Goal: Transaction & Acquisition: Purchase product/service

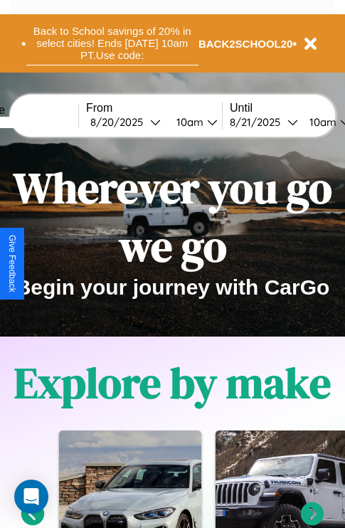
click at [112, 43] on button "Back to School savings of 20% in select cities! Ends 9/1 at 10am PT. Use code:" at bounding box center [112, 43] width 172 height 44
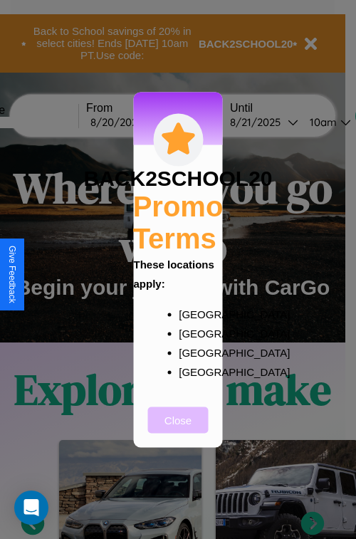
click at [178, 429] on button "Close" at bounding box center [178, 419] width 60 height 26
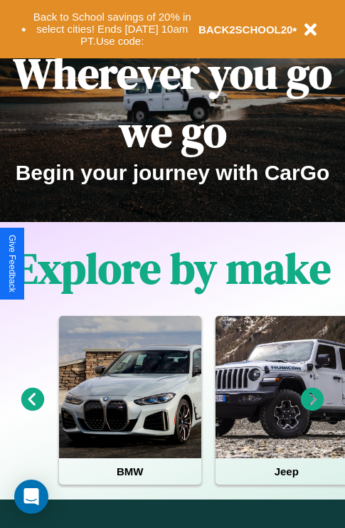
scroll to position [219, 0]
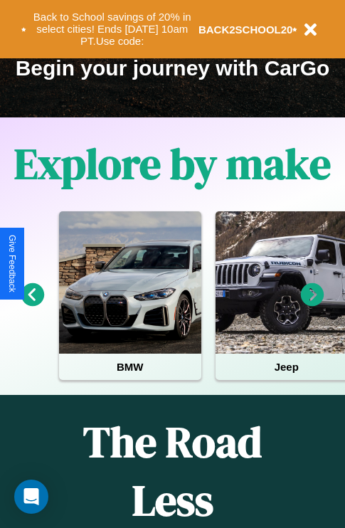
click at [312, 305] on icon at bounding box center [312, 294] width 23 height 23
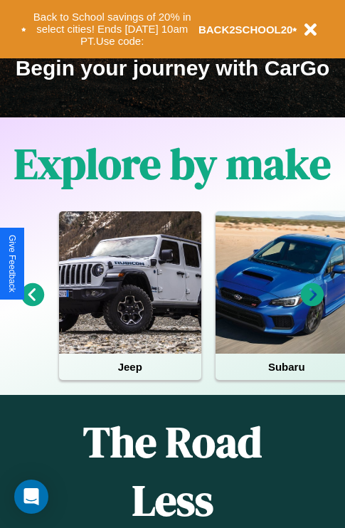
click at [312, 305] on icon at bounding box center [312, 294] width 23 height 23
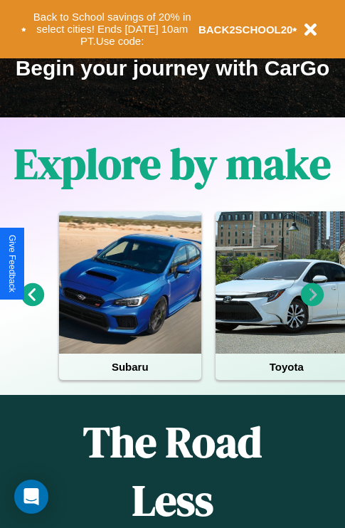
click at [312, 305] on icon at bounding box center [312, 294] width 23 height 23
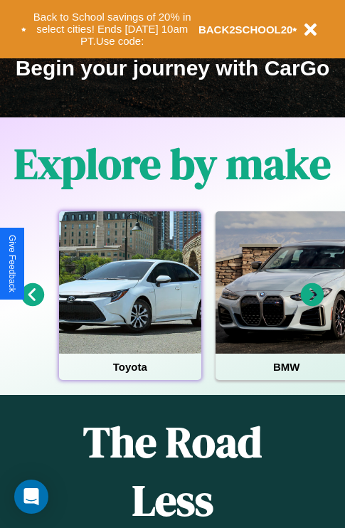
click at [130, 305] on div at bounding box center [130, 282] width 142 height 142
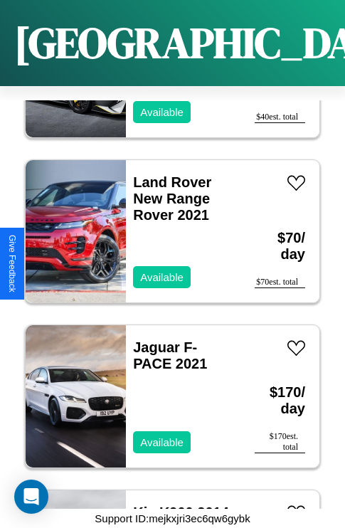
scroll to position [8970, 0]
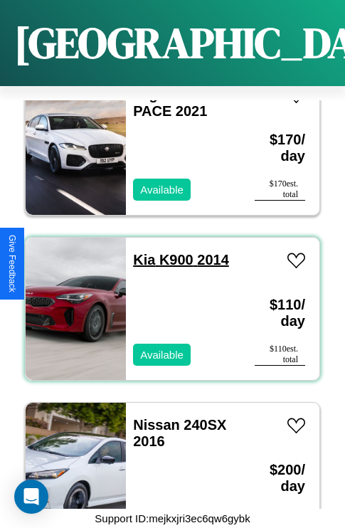
click at [139, 252] on link "Kia K900 2014" at bounding box center [181, 260] width 96 height 16
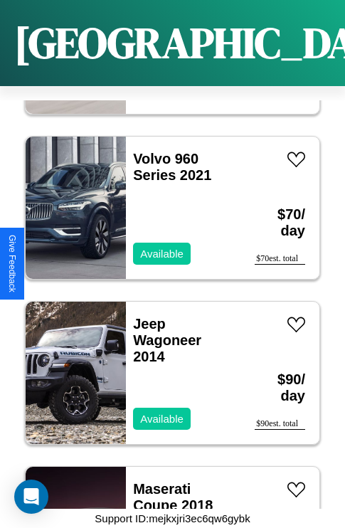
scroll to position [15409, 0]
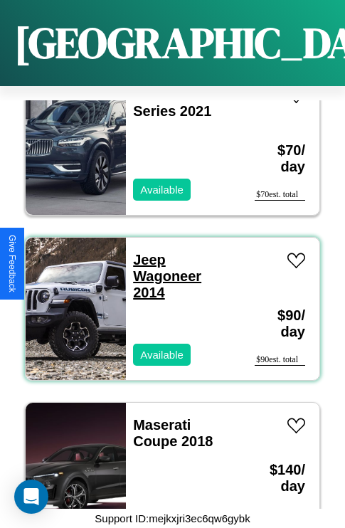
click at [145, 252] on link "Jeep Wagoneer 2014" at bounding box center [167, 276] width 68 height 48
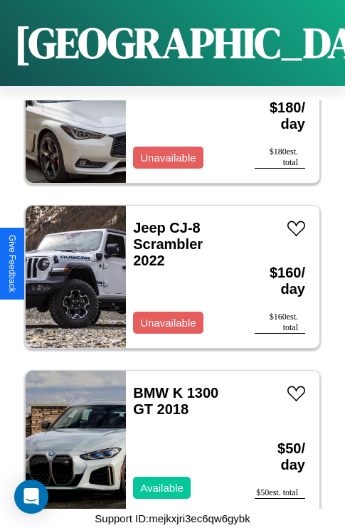
scroll to position [2530, 0]
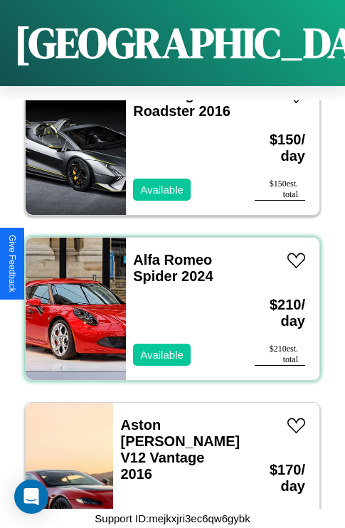
click at [167, 300] on div "Alfa Romeo Spider 2024 Available" at bounding box center [183, 309] width 115 height 142
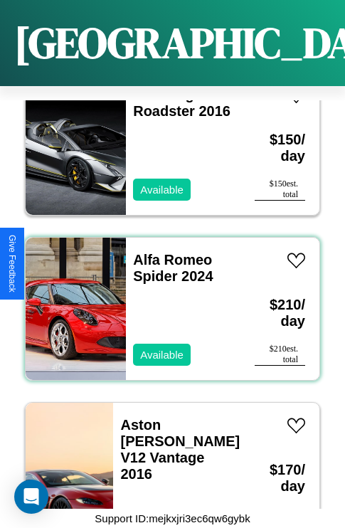
click at [167, 300] on div "Alfa Romeo Spider 2024 Available" at bounding box center [183, 309] width 115 height 142
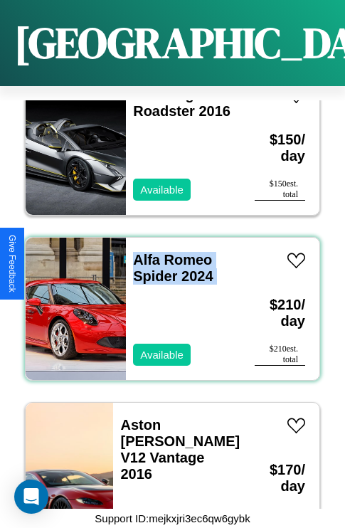
click at [167, 300] on div "Alfa Romeo Spider 2024 Available" at bounding box center [183, 309] width 115 height 142
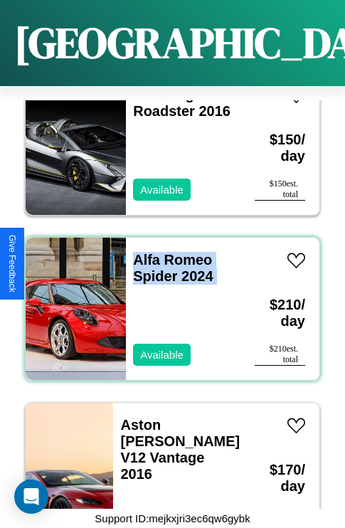
click at [167, 300] on div "Alfa Romeo Spider 2024 Available" at bounding box center [183, 309] width 115 height 142
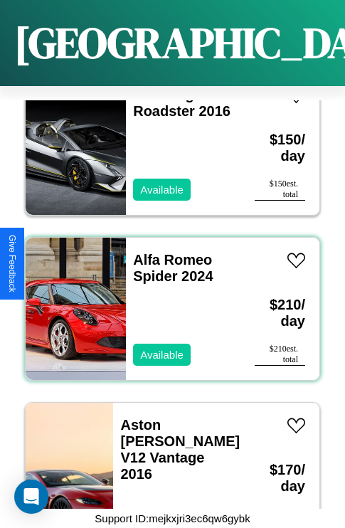
click at [167, 300] on div "Alfa Romeo Spider 2024 Available" at bounding box center [183, 309] width 115 height 142
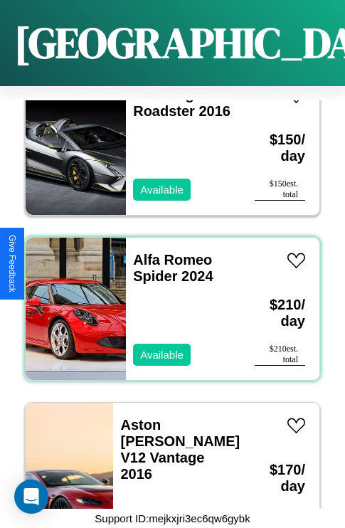
click at [167, 300] on div "Alfa Romeo Spider 2024 Available" at bounding box center [183, 309] width 115 height 142
click at [168, 252] on link "Alfa Romeo Spider 2024" at bounding box center [173, 268] width 80 height 32
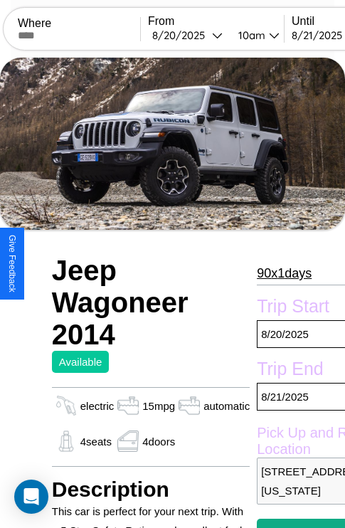
scroll to position [9, 0]
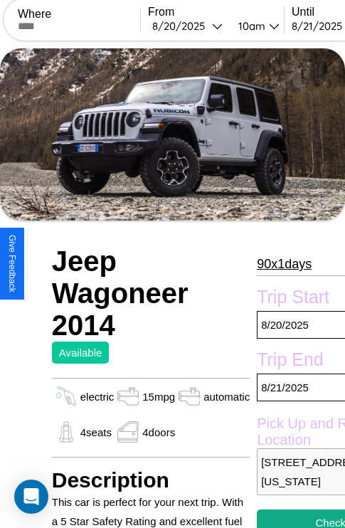
click at [283, 264] on p "90 x 1 days" at bounding box center [284, 264] width 55 height 23
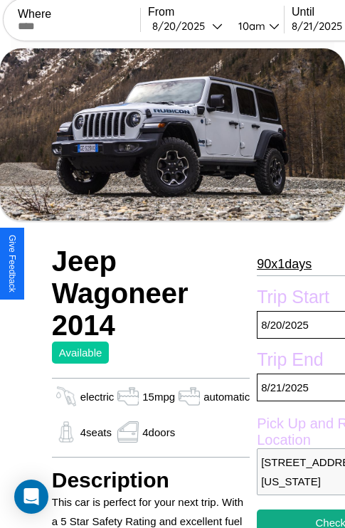
click at [283, 264] on p "90 x 1 days" at bounding box center [284, 264] width 55 height 23
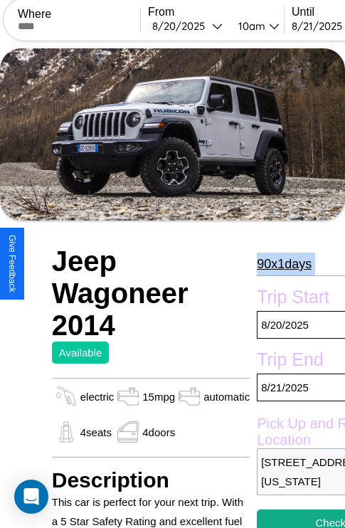
click at [283, 264] on p "90 x 1 days" at bounding box center [284, 264] width 55 height 23
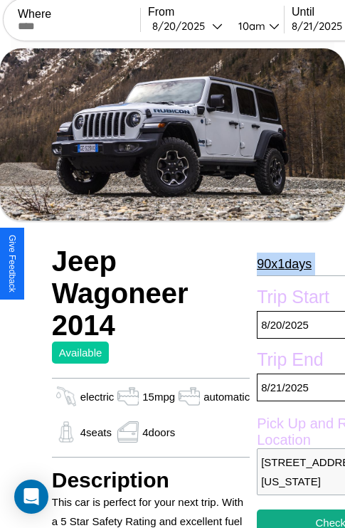
click at [283, 264] on p "90 x 1 days" at bounding box center [284, 264] width 55 height 23
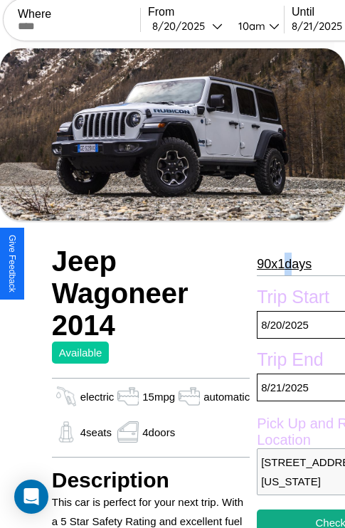
click at [283, 264] on p "90 x 1 days" at bounding box center [284, 264] width 55 height 23
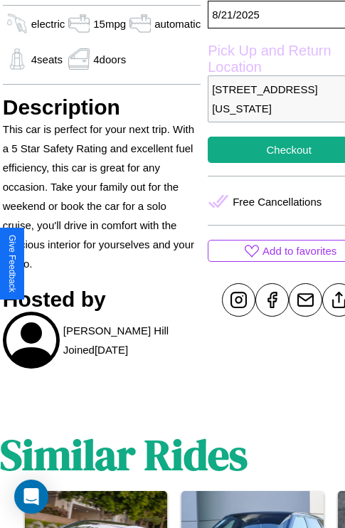
scroll to position [418, 54]
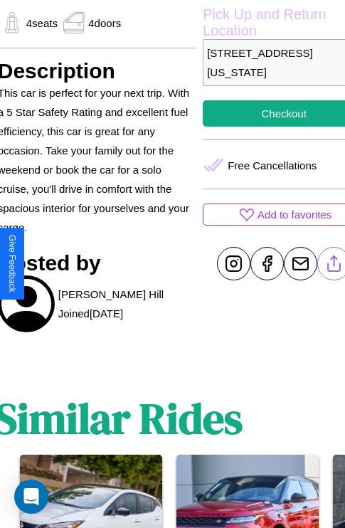
click at [335, 263] on line at bounding box center [335, 262] width 0 height 10
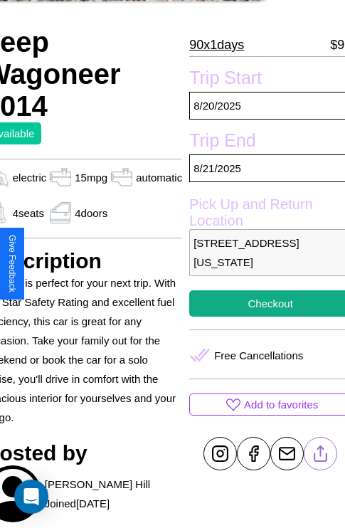
scroll to position [217, 68]
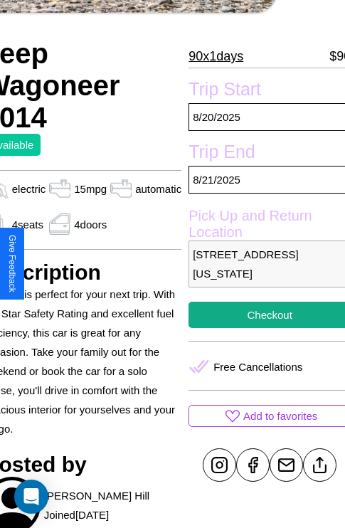
click at [263, 264] on p "[STREET_ADDRESS][US_STATE]" at bounding box center [270, 264] width 162 height 47
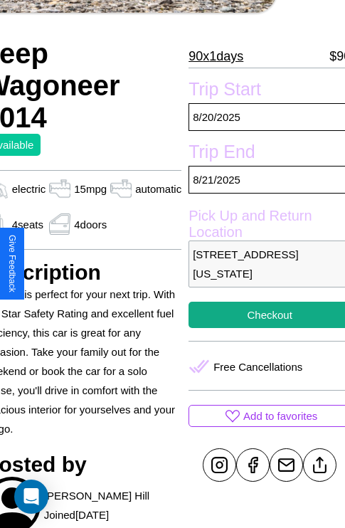
click at [263, 264] on p "[STREET_ADDRESS][US_STATE]" at bounding box center [270, 264] width 162 height 47
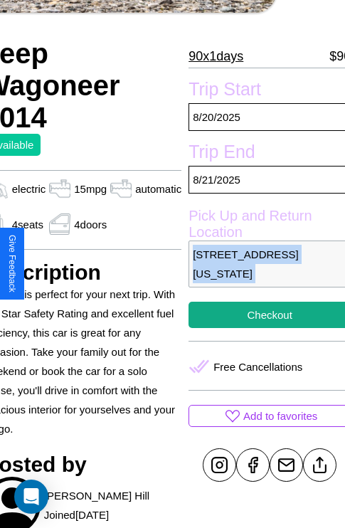
click at [263, 264] on p "[STREET_ADDRESS][US_STATE]" at bounding box center [270, 264] width 162 height 47
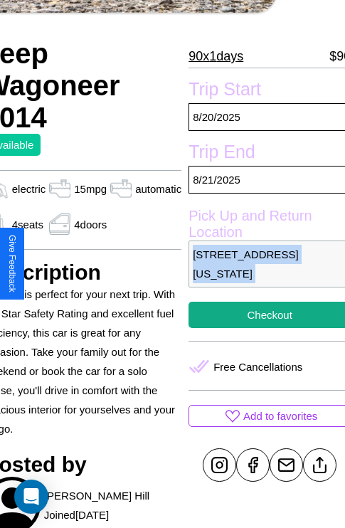
click at [263, 264] on p "[STREET_ADDRESS][US_STATE]" at bounding box center [270, 264] width 162 height 47
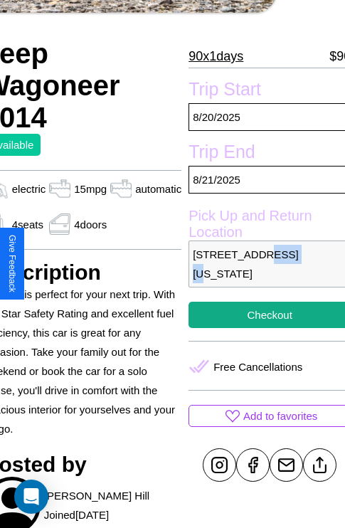
click at [263, 264] on p "[STREET_ADDRESS][US_STATE]" at bounding box center [270, 264] width 162 height 47
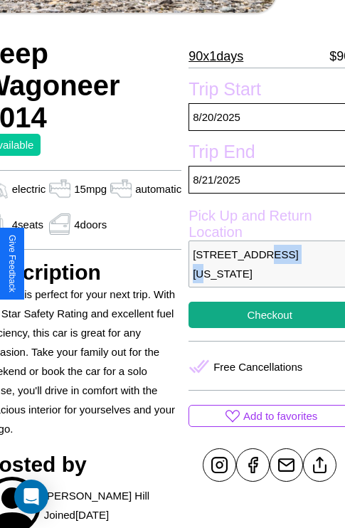
click at [263, 264] on p "[STREET_ADDRESS][US_STATE]" at bounding box center [270, 264] width 162 height 47
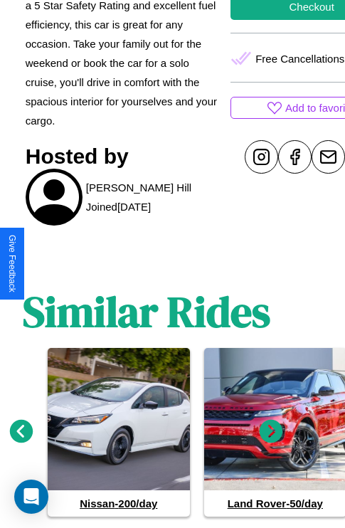
scroll to position [562, 21]
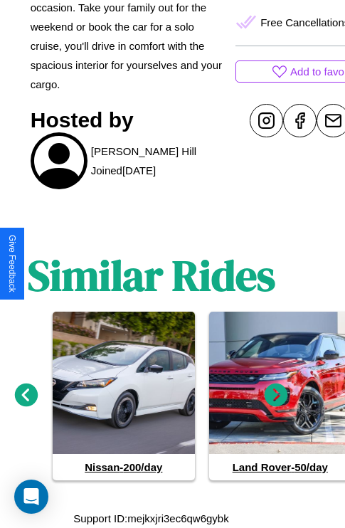
click at [26, 396] on icon at bounding box center [26, 395] width 23 height 23
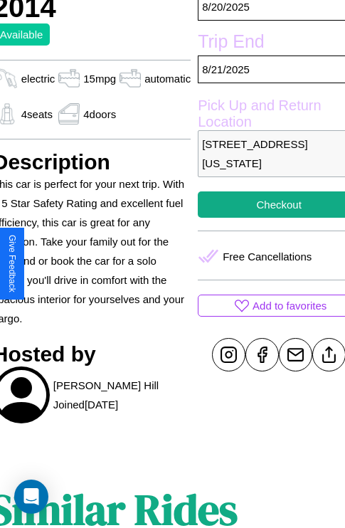
scroll to position [268, 68]
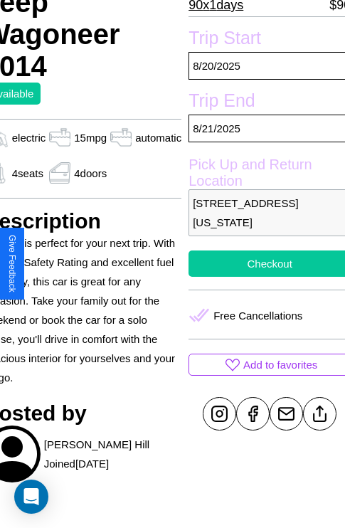
click at [263, 263] on button "Checkout" at bounding box center [270, 264] width 162 height 26
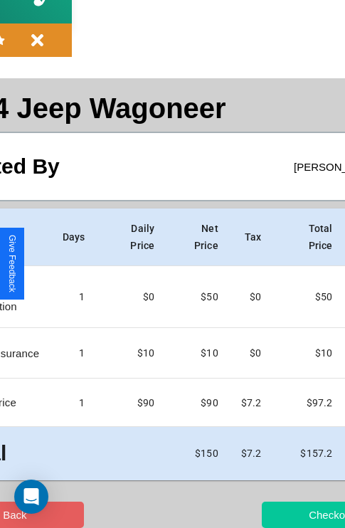
click at [275, 515] on button "Checkout" at bounding box center [331, 515] width 139 height 26
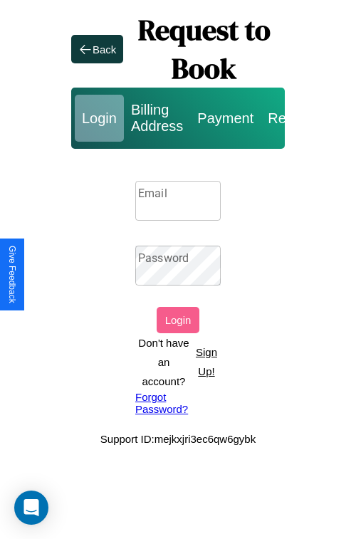
click at [206, 362] on p "Sign Up!" at bounding box center [206, 361] width 28 height 38
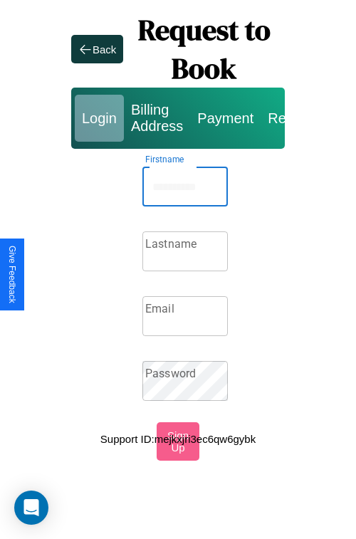
click at [185, 186] on input "Firstname" at bounding box center [184, 187] width 85 height 40
type input "******"
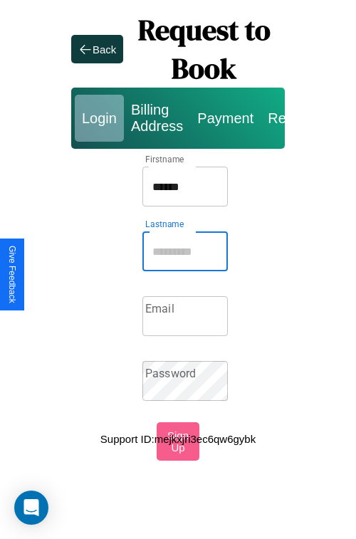
click at [185, 251] on input "Lastname" at bounding box center [184, 251] width 85 height 40
type input "******"
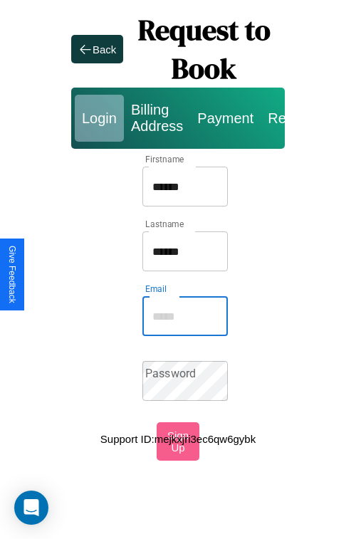
click at [185, 316] on input "Email" at bounding box center [184, 316] width 85 height 40
type input "**********"
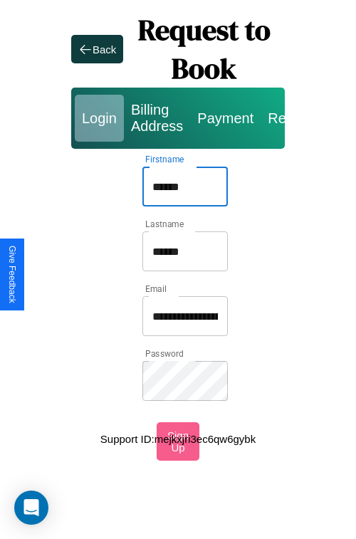
click at [185, 186] on input "******" at bounding box center [184, 187] width 85 height 40
type input "**********"
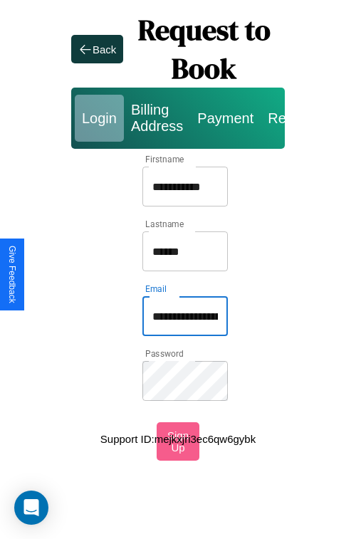
click at [185, 316] on input "**********" at bounding box center [184, 316] width 85 height 40
type input "**********"
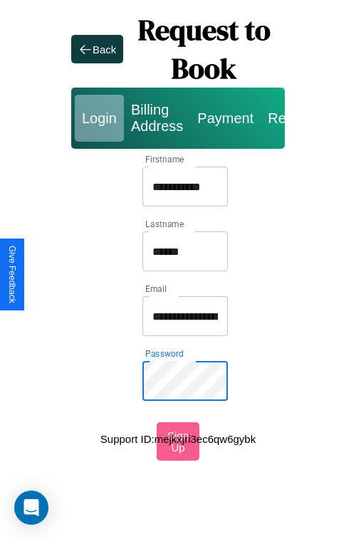
click at [0, 0] on div "**********" at bounding box center [178, 214] width 356 height 429
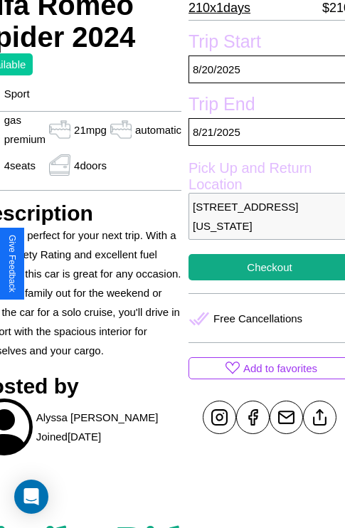
scroll to position [326, 76]
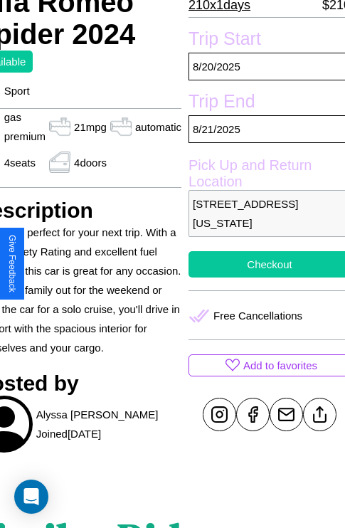
click at [263, 264] on button "Checkout" at bounding box center [270, 264] width 162 height 26
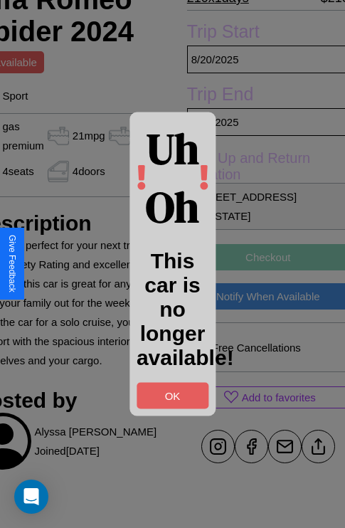
scroll to position [330, 76]
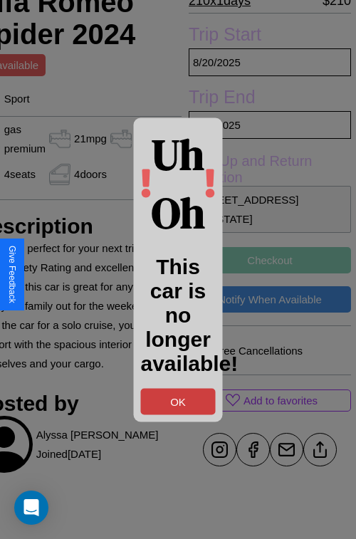
click at [178, 401] on button "OK" at bounding box center [178, 401] width 75 height 26
